Goal: Task Accomplishment & Management: Manage account settings

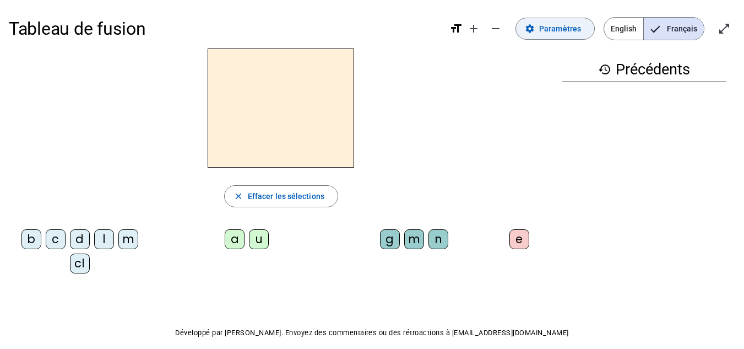
click at [548, 33] on span "Paramètres" at bounding box center [560, 28] width 42 height 13
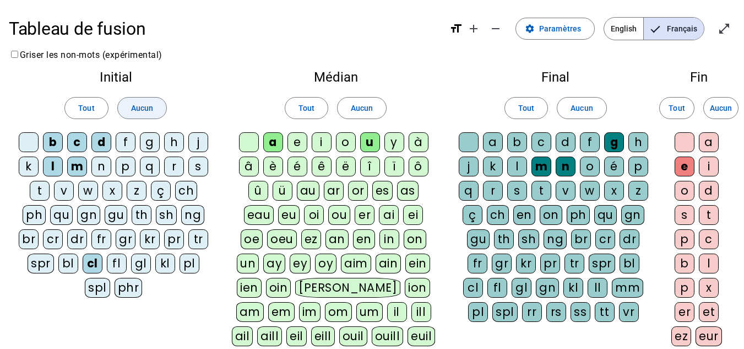
click at [142, 101] on span at bounding box center [142, 108] width 48 height 26
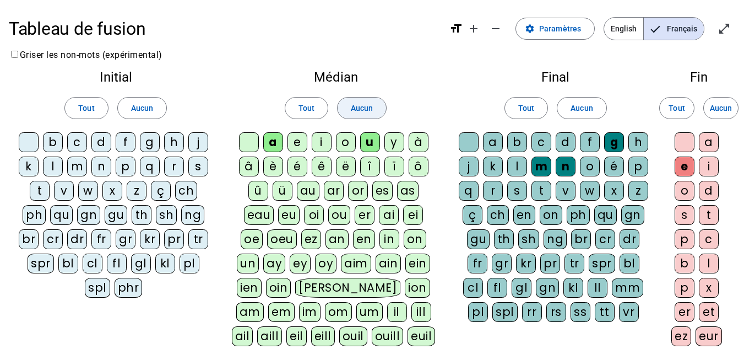
click at [341, 116] on span at bounding box center [362, 108] width 48 height 26
click at [576, 105] on span "Aucun" at bounding box center [581, 107] width 22 height 13
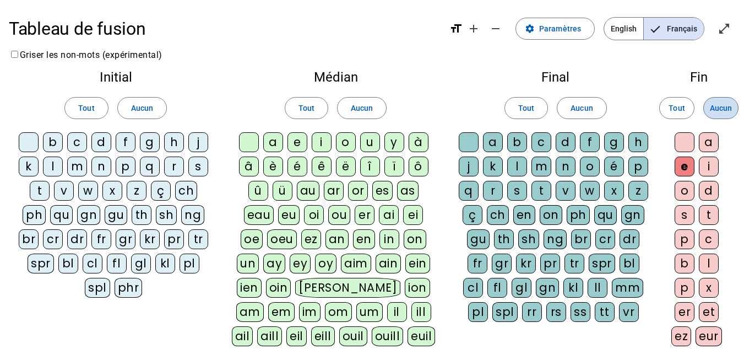
click at [718, 106] on span "Aucun" at bounding box center [721, 107] width 22 height 13
click at [257, 165] on div "â" at bounding box center [249, 166] width 20 height 20
click at [614, 145] on div "g" at bounding box center [614, 142] width 20 height 20
click at [687, 175] on div "e" at bounding box center [685, 166] width 20 height 20
click at [684, 134] on div at bounding box center [685, 142] width 20 height 20
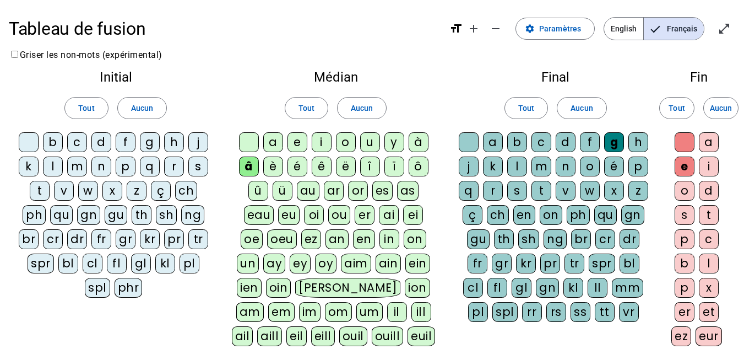
click at [472, 135] on div at bounding box center [469, 142] width 20 height 20
click at [536, 167] on div "m" at bounding box center [541, 166] width 20 height 20
click at [563, 170] on div "n" at bounding box center [566, 166] width 20 height 20
click at [122, 165] on div "p" at bounding box center [126, 166] width 20 height 20
click at [277, 141] on div "a" at bounding box center [273, 142] width 20 height 20
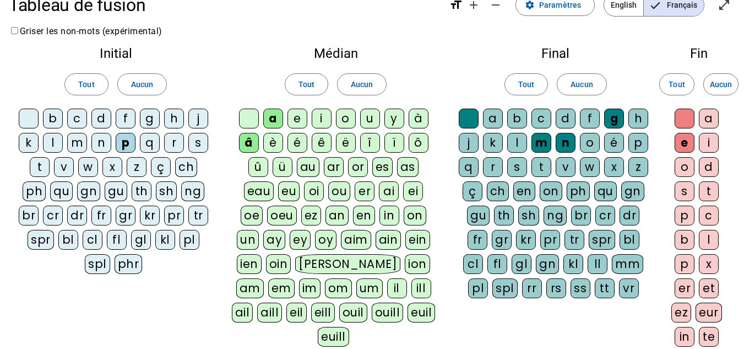
scroll to position [22, 0]
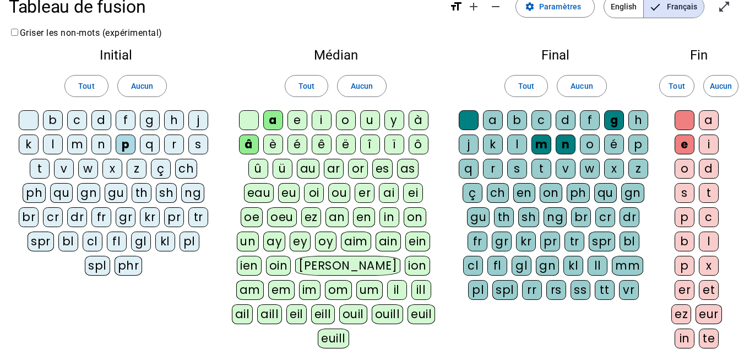
click at [199, 147] on div "s" at bounding box center [198, 144] width 20 height 20
click at [104, 143] on div "n" at bounding box center [101, 144] width 20 height 20
click at [72, 140] on div "m" at bounding box center [77, 144] width 20 height 20
click at [369, 121] on div "u" at bounding box center [370, 120] width 20 height 20
click at [58, 142] on div "l" at bounding box center [53, 144] width 20 height 20
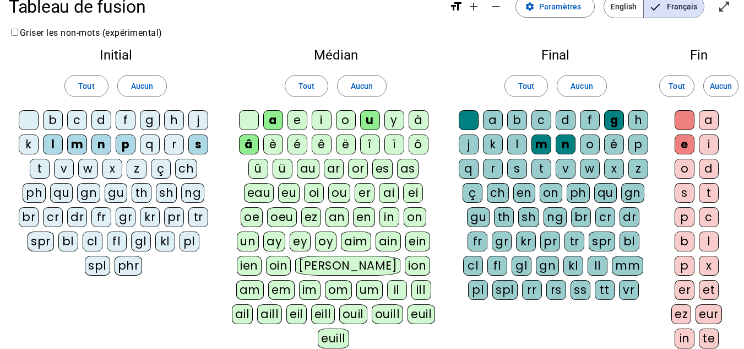
click at [351, 126] on div "o" at bounding box center [346, 120] width 20 height 20
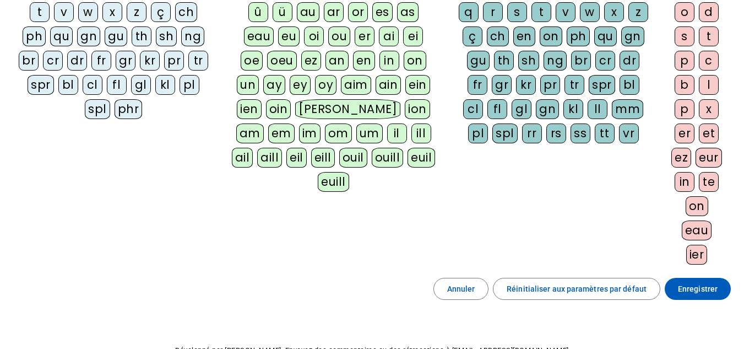
scroll to position [179, 0]
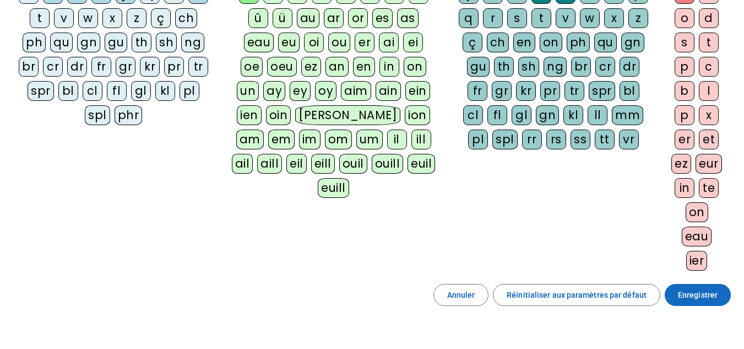
click at [702, 292] on span "Enregistrer" at bounding box center [698, 294] width 40 height 13
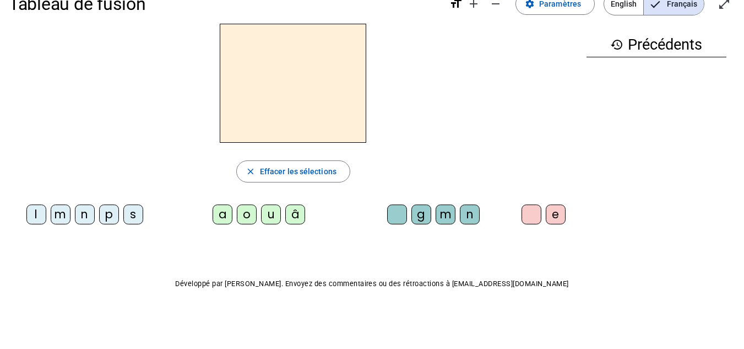
scroll to position [25, 0]
click at [299, 216] on div "â" at bounding box center [295, 214] width 20 height 20
click at [470, 210] on div "n" at bounding box center [470, 214] width 20 height 20
click at [555, 213] on div "e" at bounding box center [556, 214] width 20 height 20
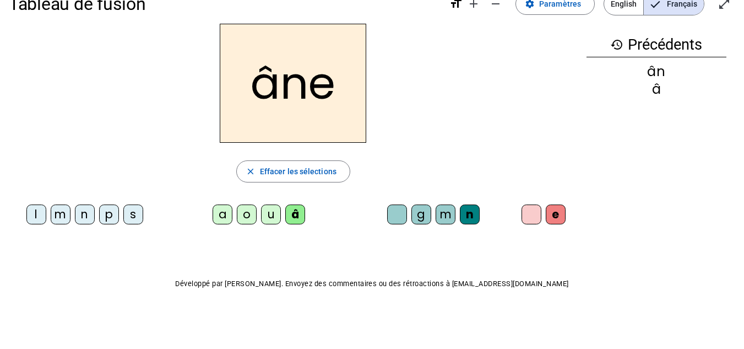
click at [454, 217] on div "m" at bounding box center [446, 214] width 20 height 20
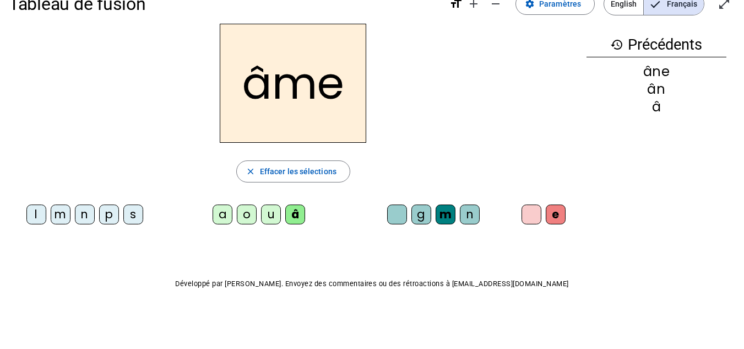
click at [419, 211] on div "g" at bounding box center [421, 214] width 20 height 20
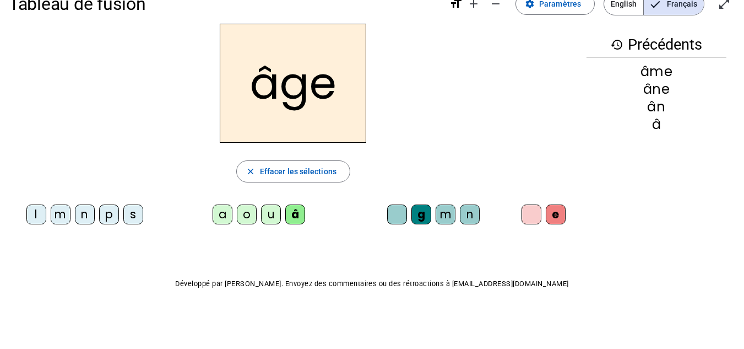
click at [109, 213] on div "p" at bounding box center [109, 214] width 20 height 20
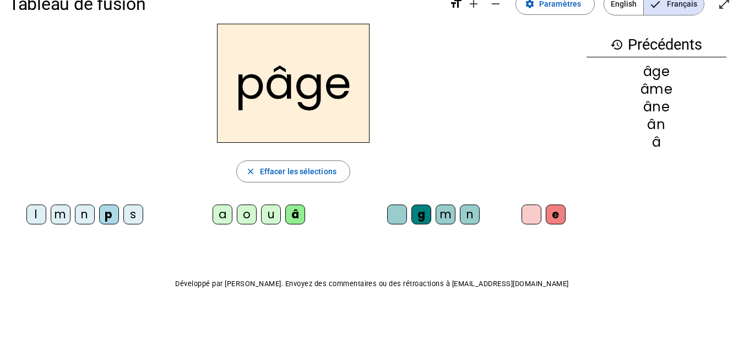
click at [216, 214] on div "a" at bounding box center [223, 214] width 20 height 20
click at [137, 213] on div "s" at bounding box center [133, 214] width 20 height 20
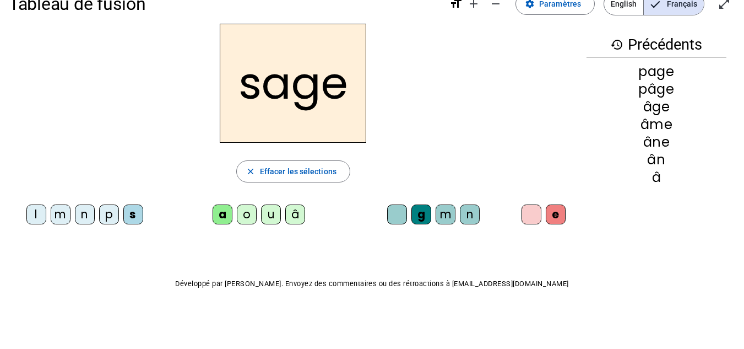
click at [89, 211] on div "n" at bounding box center [85, 214] width 20 height 20
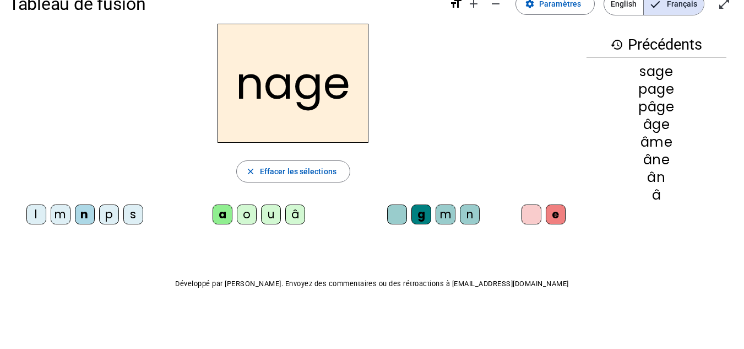
click at [62, 213] on div "m" at bounding box center [61, 214] width 20 height 20
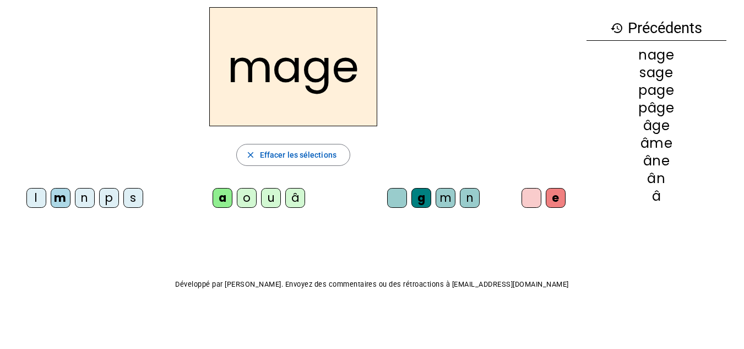
click at [275, 203] on div "u" at bounding box center [271, 198] width 20 height 20
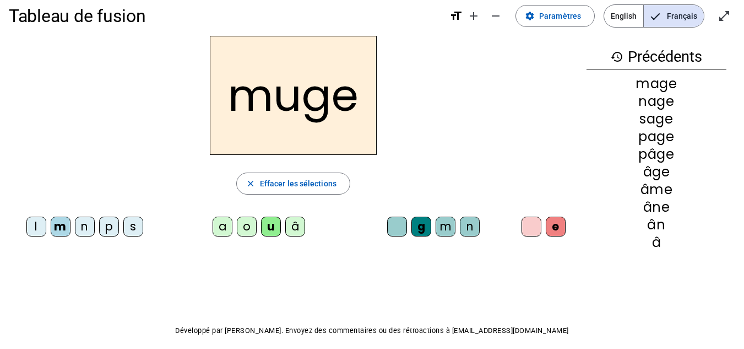
scroll to position [18, 0]
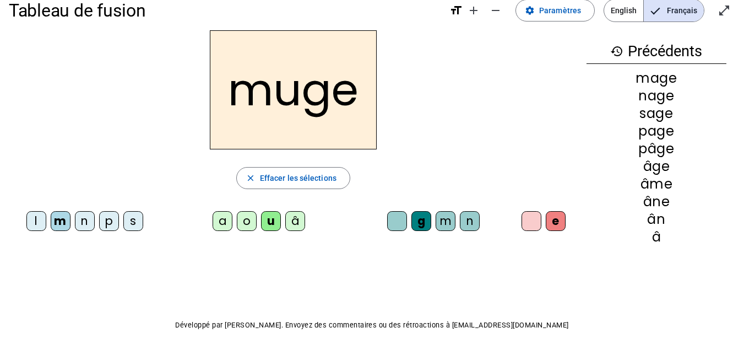
click at [40, 221] on div "l" at bounding box center [36, 221] width 20 height 20
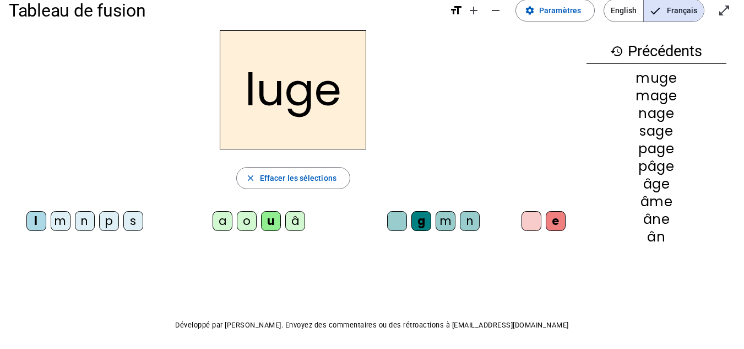
click at [250, 221] on div "o" at bounding box center [247, 221] width 20 height 20
